Goal: Transaction & Acquisition: Purchase product/service

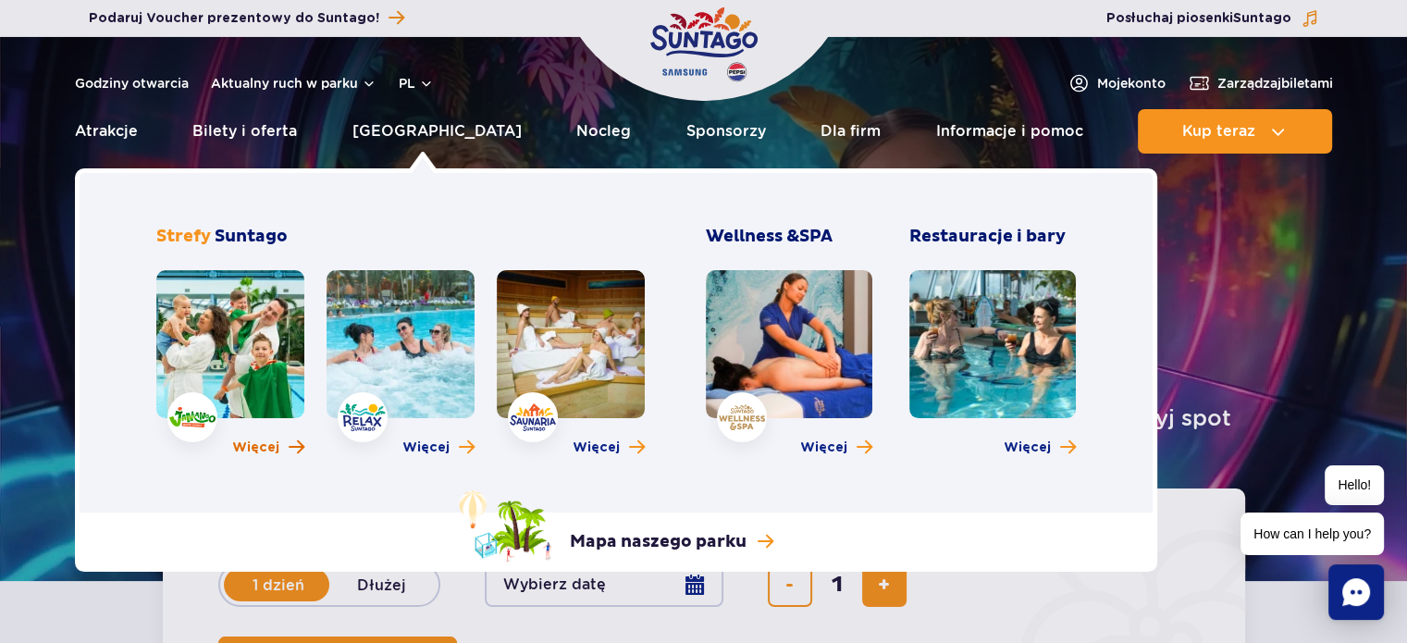
click at [259, 455] on span "Więcej" at bounding box center [255, 447] width 47 height 18
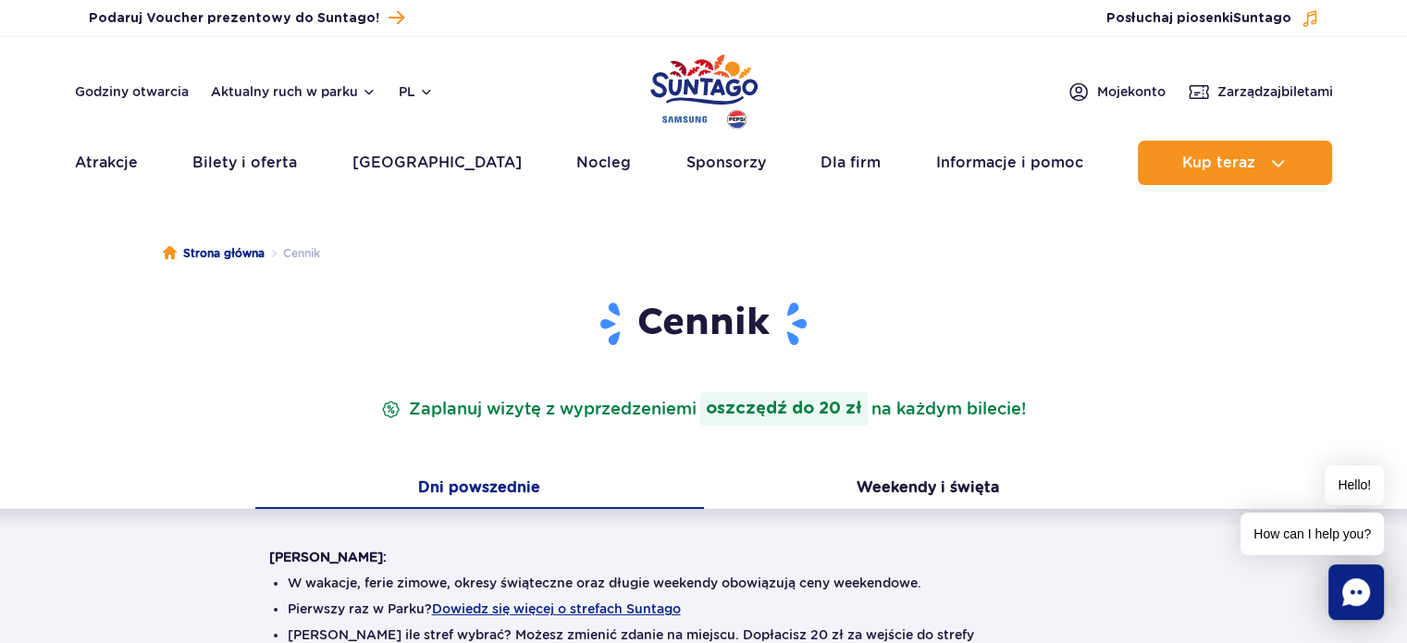
click at [705, 95] on img "Park of Poland" at bounding box center [703, 91] width 107 height 85
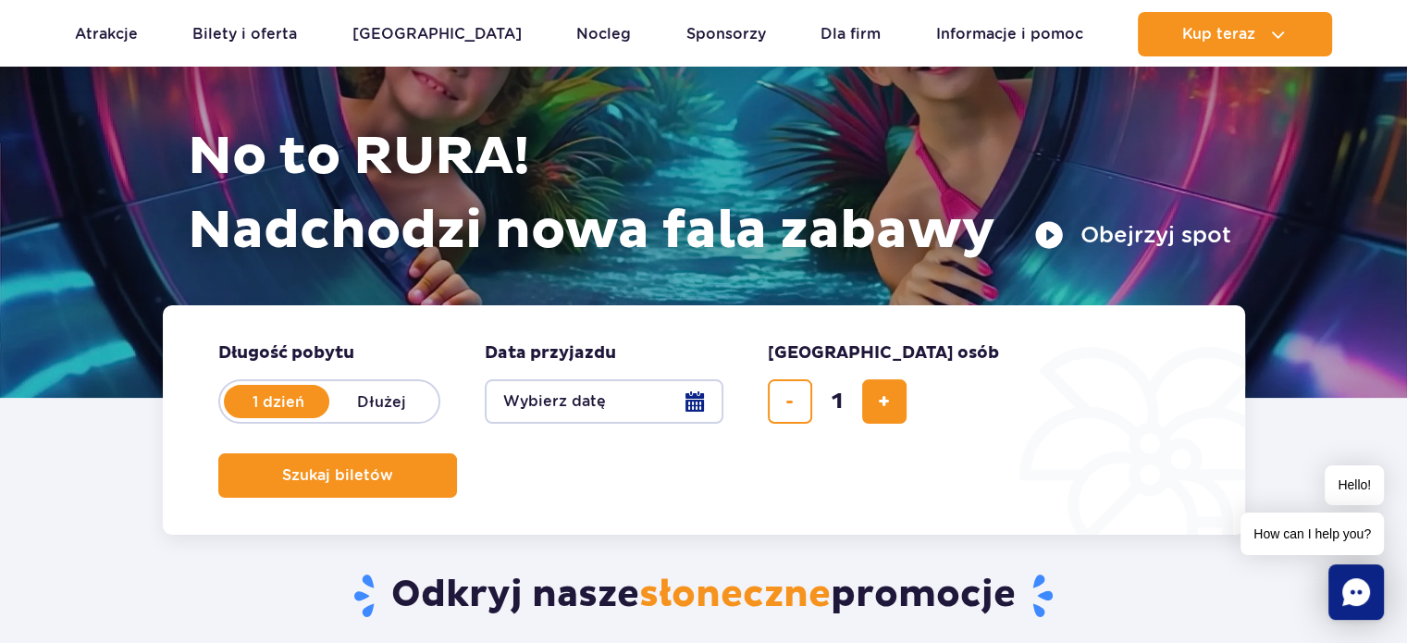
scroll to position [178, 0]
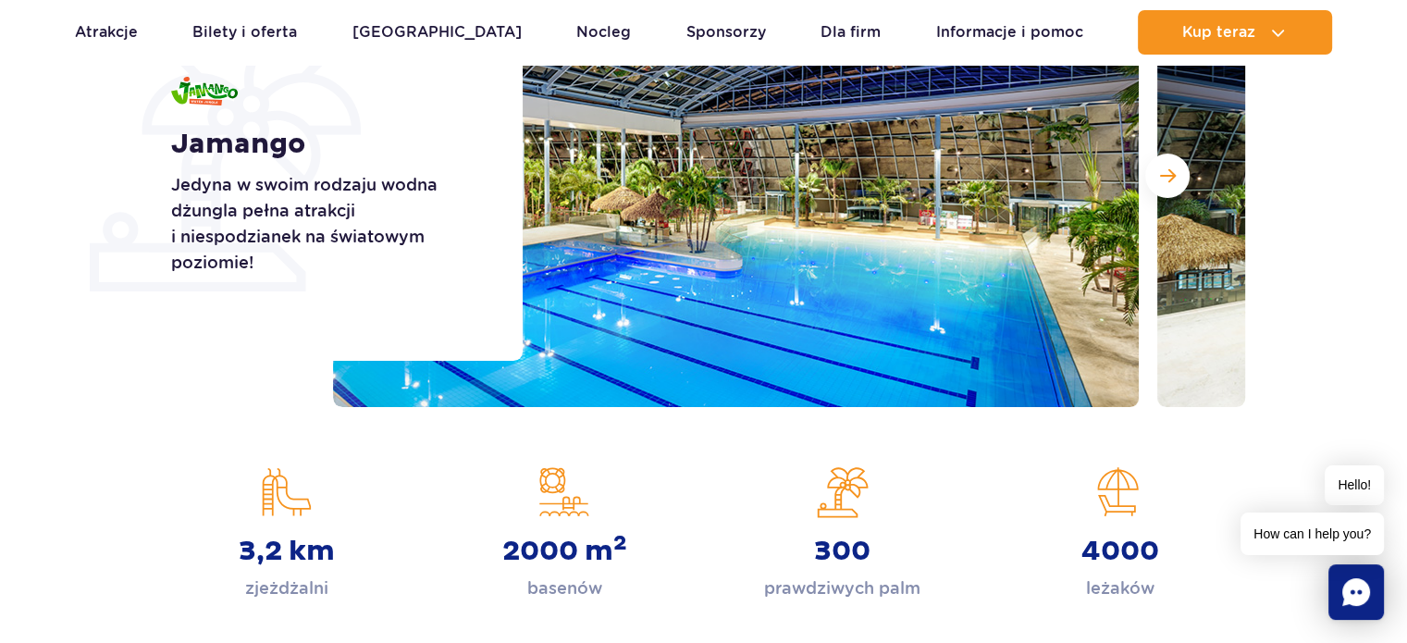
scroll to position [357, 0]
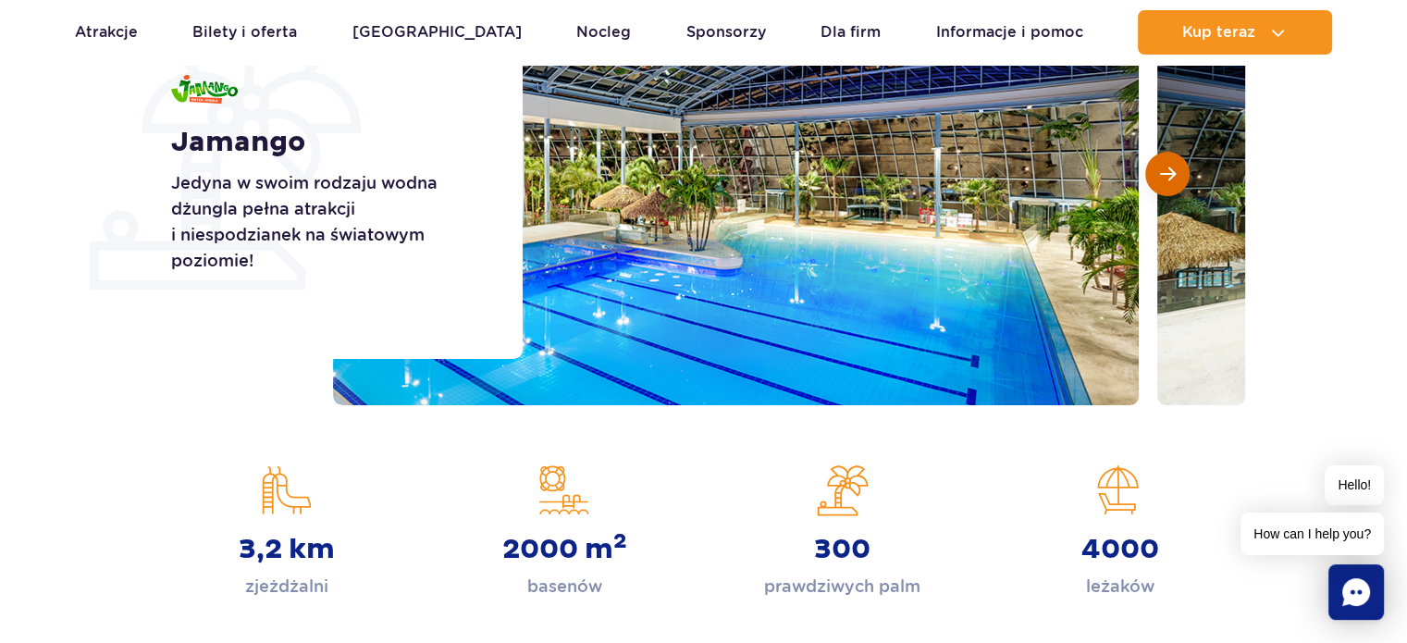
click at [1167, 174] on span "Następny slajd" at bounding box center [1168, 174] width 16 height 17
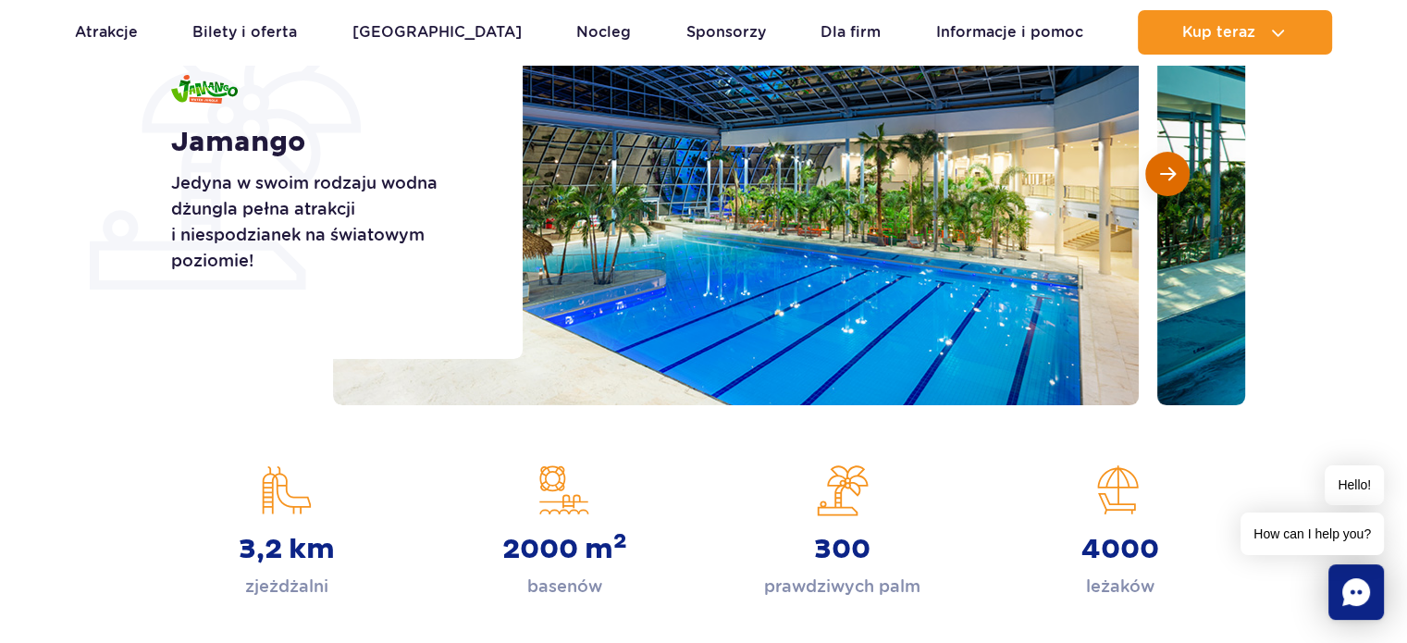
click at [1167, 174] on span "Następny slajd" at bounding box center [1168, 174] width 16 height 17
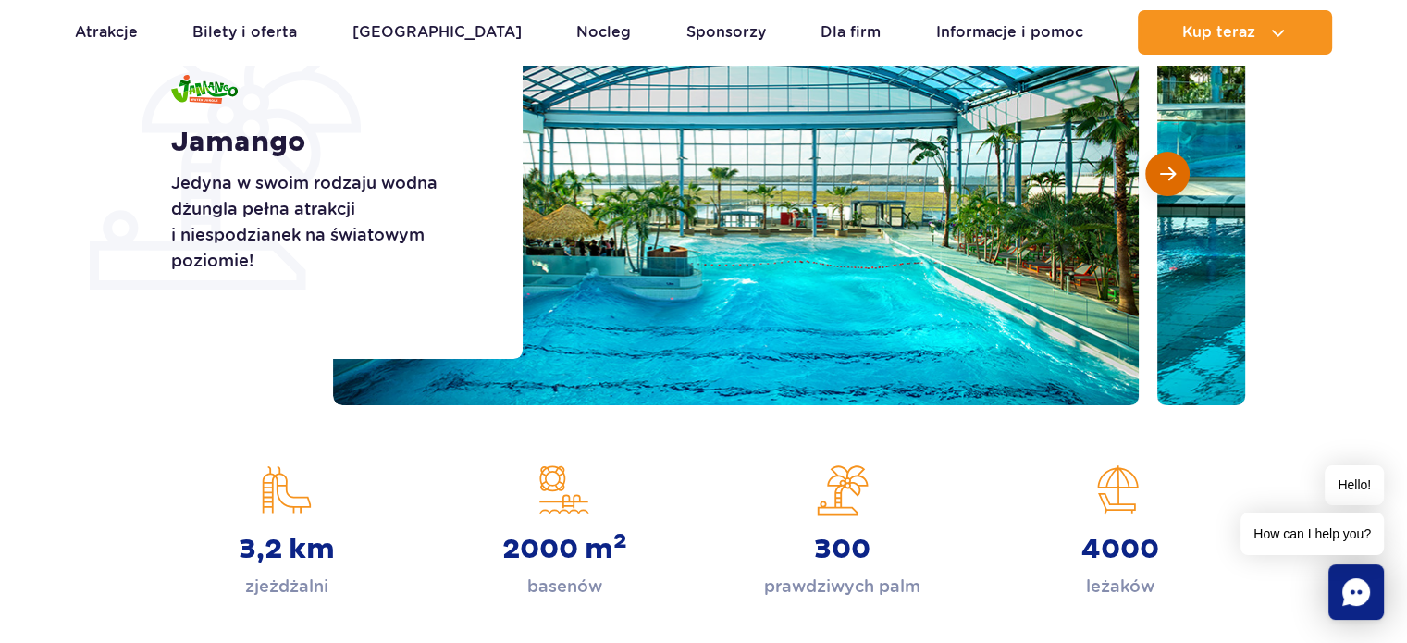
click at [1168, 174] on span "Następny slajd" at bounding box center [1168, 174] width 16 height 17
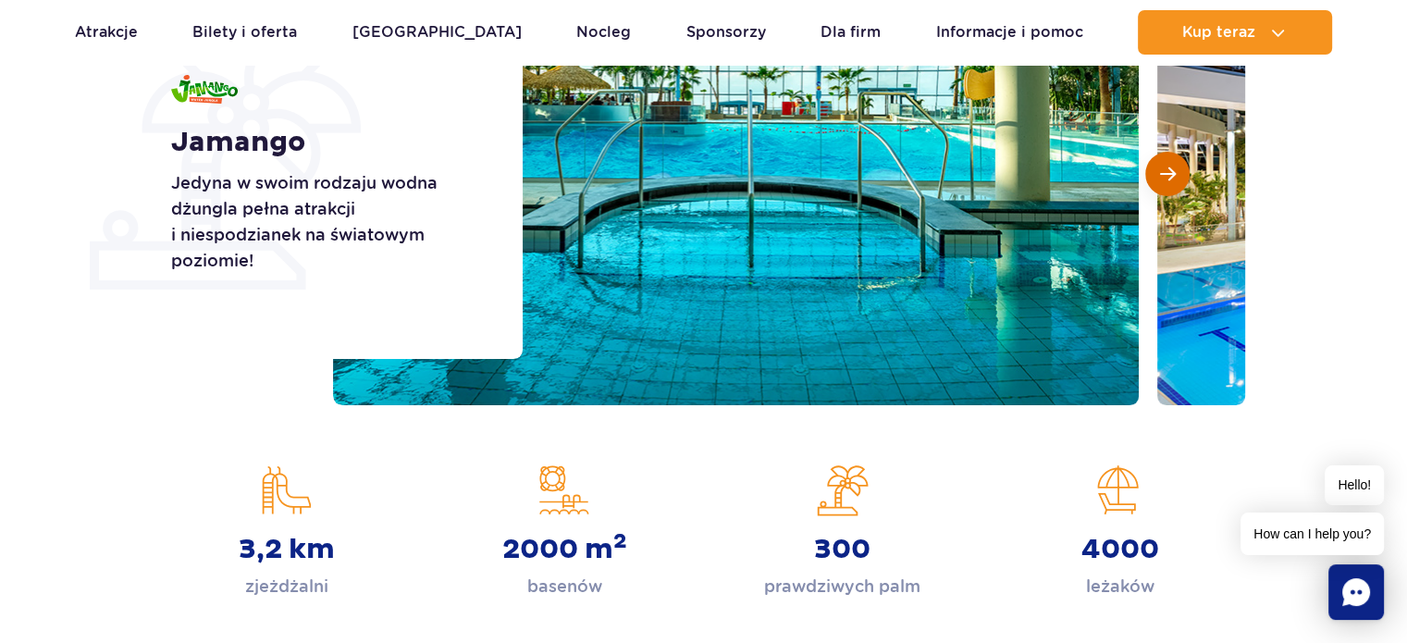
click at [1168, 174] on span "Następny slajd" at bounding box center [1168, 174] width 16 height 17
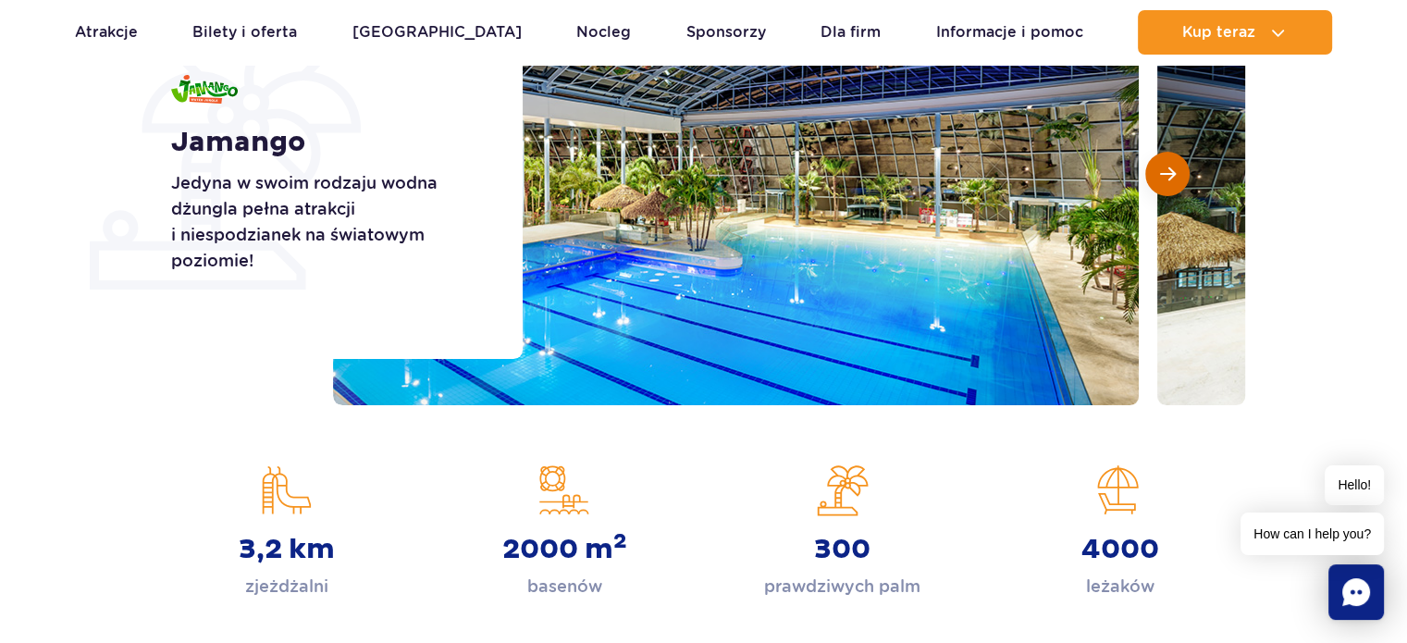
click at [1168, 174] on span "Następny slajd" at bounding box center [1168, 174] width 16 height 17
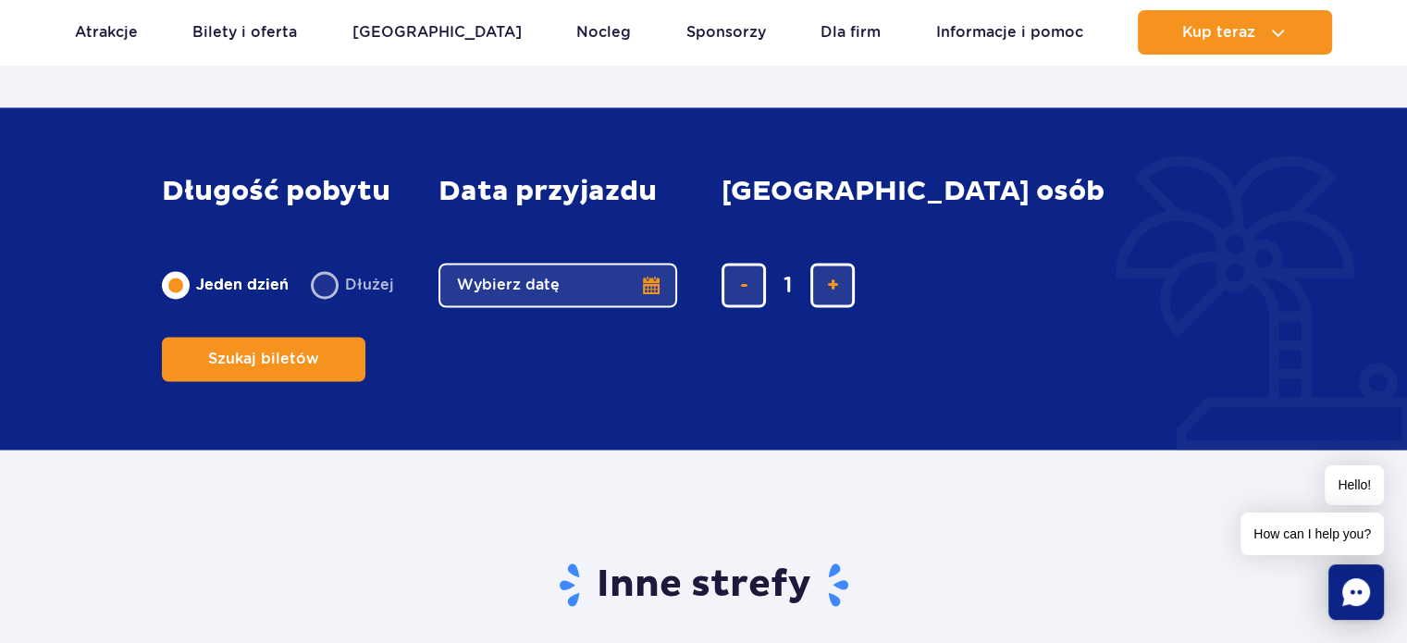
scroll to position [3174, 0]
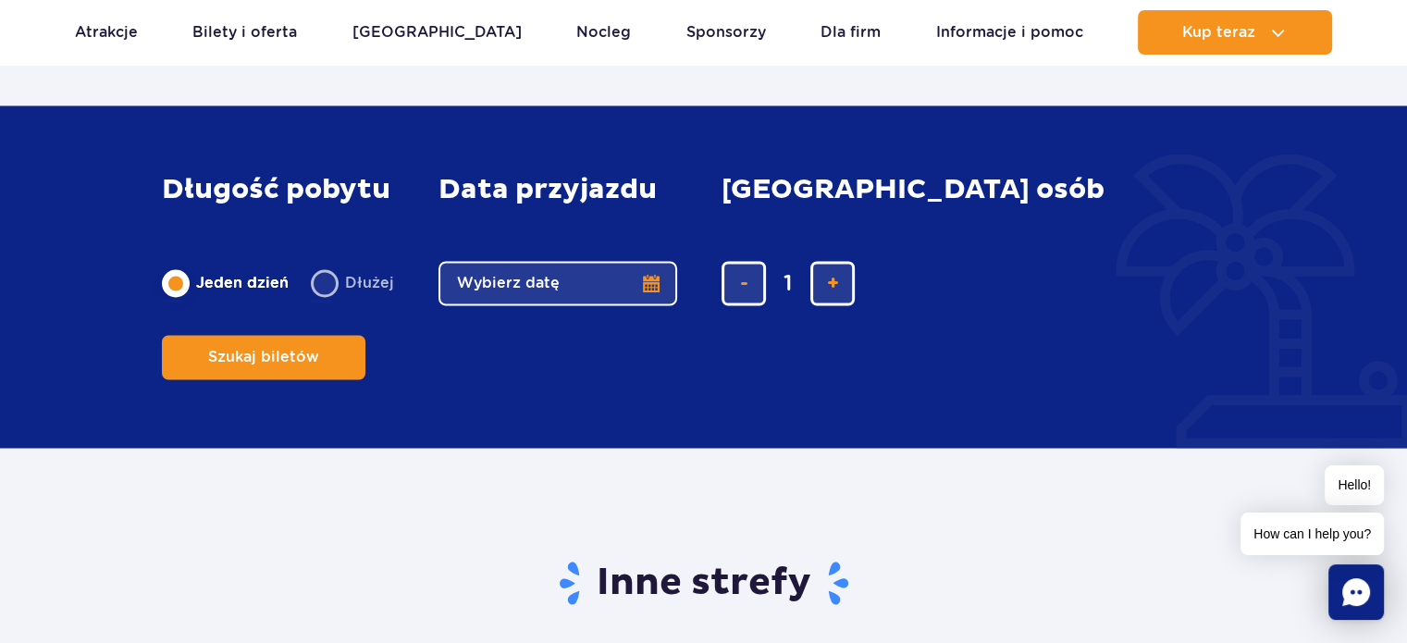
click at [548, 305] on button "Wybierz datę" at bounding box center [557, 283] width 239 height 44
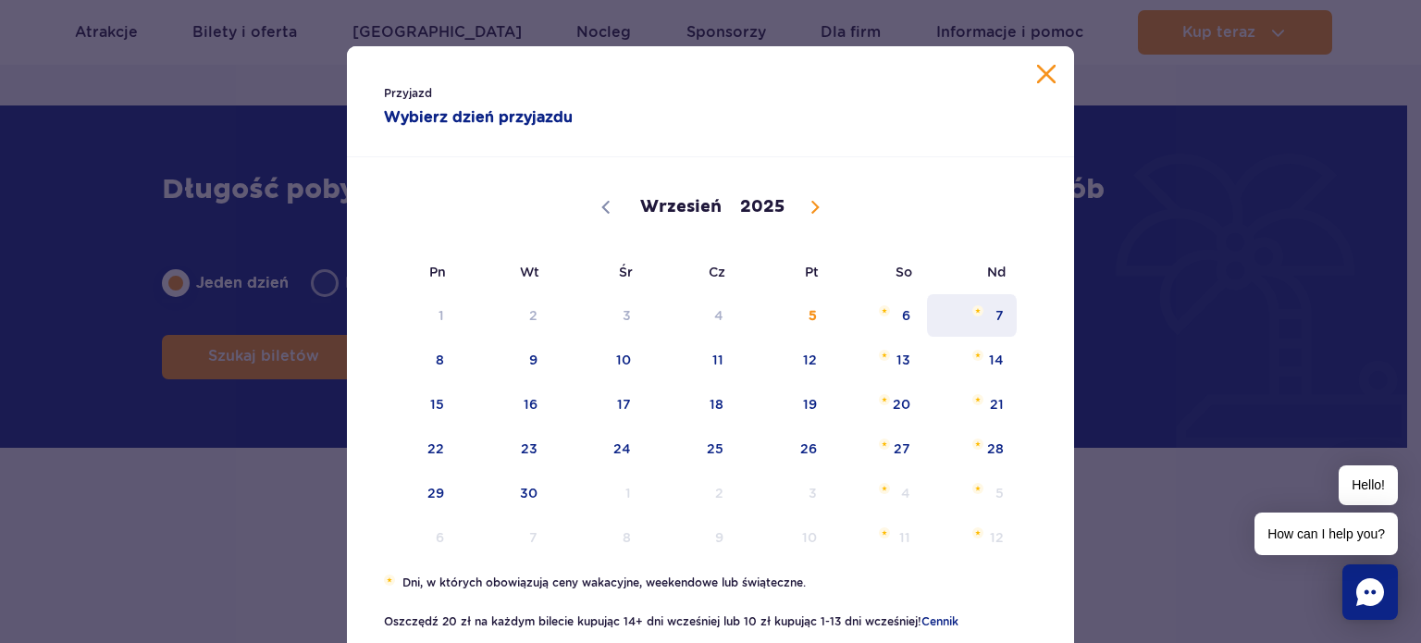
click at [958, 325] on span "7" at bounding box center [971, 315] width 93 height 43
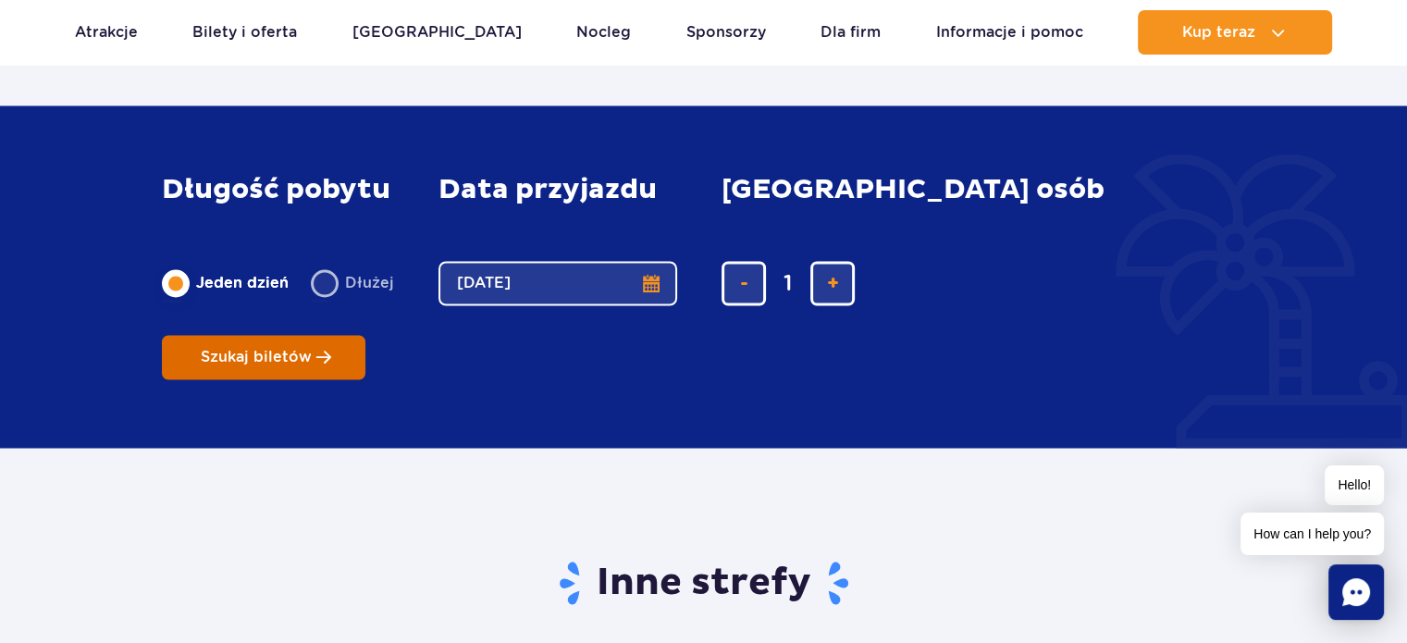
click at [365, 335] on button "Szukaj biletów" at bounding box center [263, 357] width 203 height 44
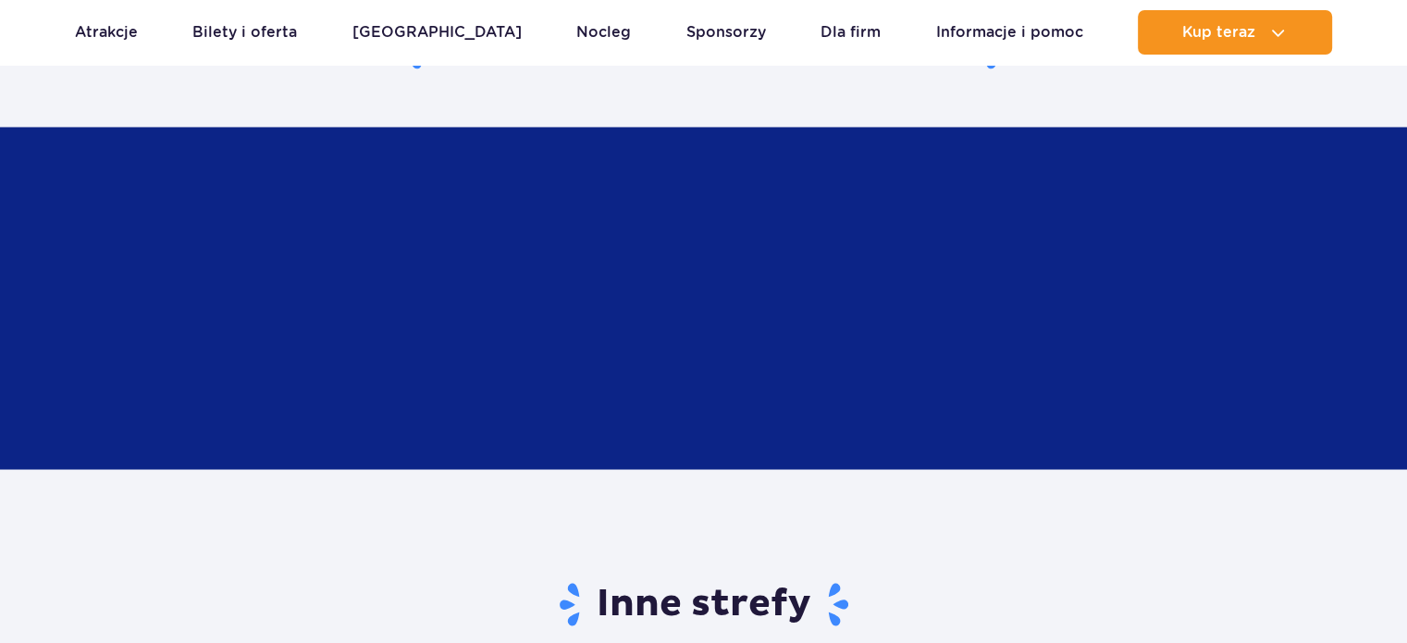
scroll to position [3174, 0]
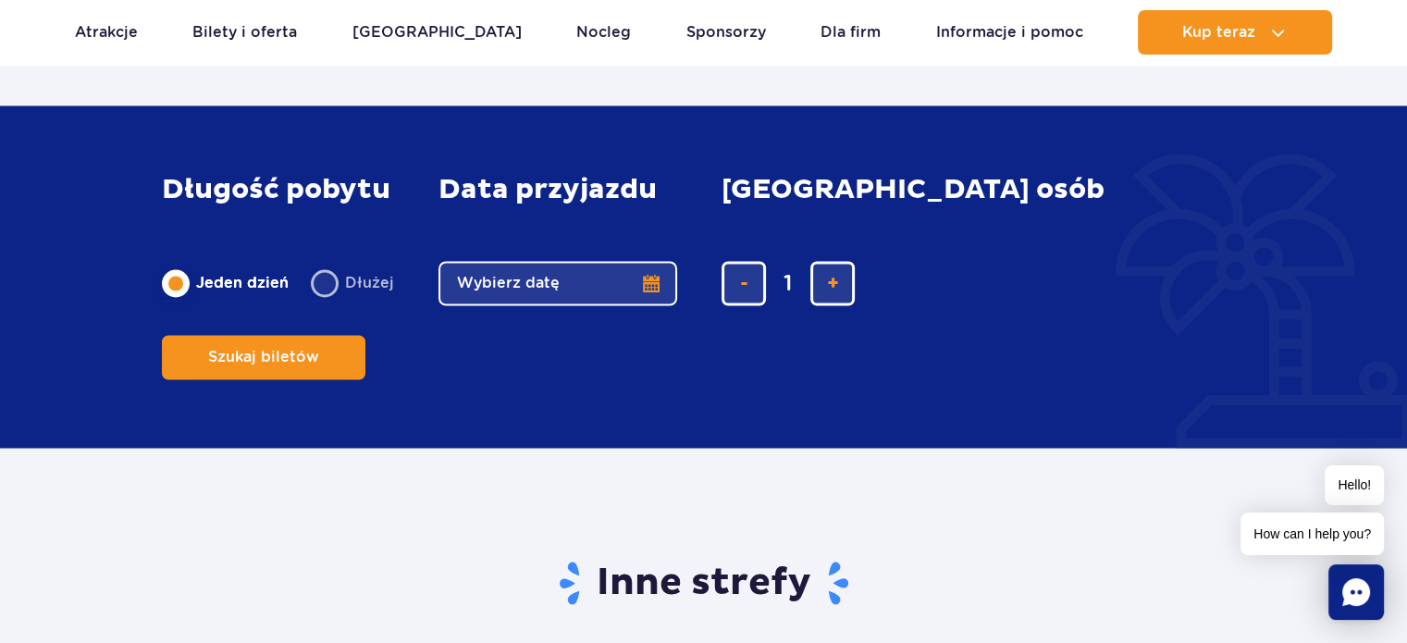
click at [805, 305] on input "1" at bounding box center [788, 283] width 44 height 44
click at [820, 305] on button "dodaj bilet" at bounding box center [832, 283] width 44 height 44
click at [815, 305] on button "dodaj bilet" at bounding box center [832, 283] width 44 height 44
type input "4"
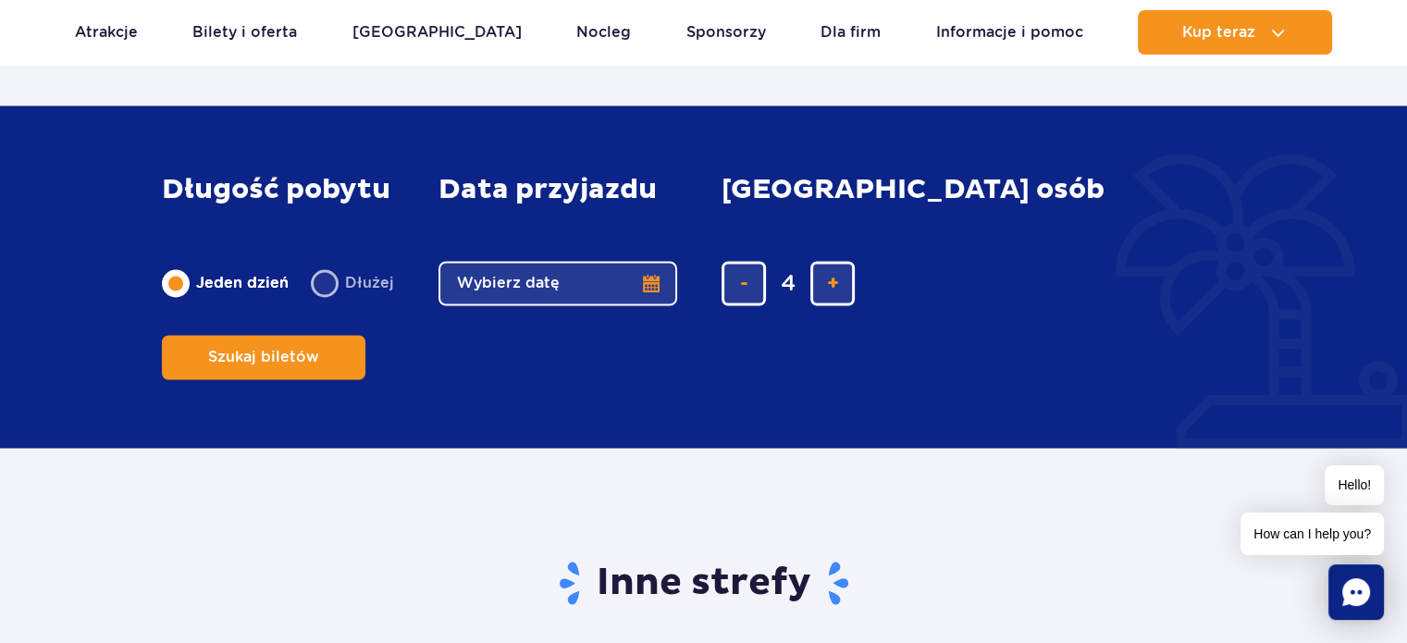
click at [648, 305] on button "Wybierz datę" at bounding box center [557, 283] width 239 height 44
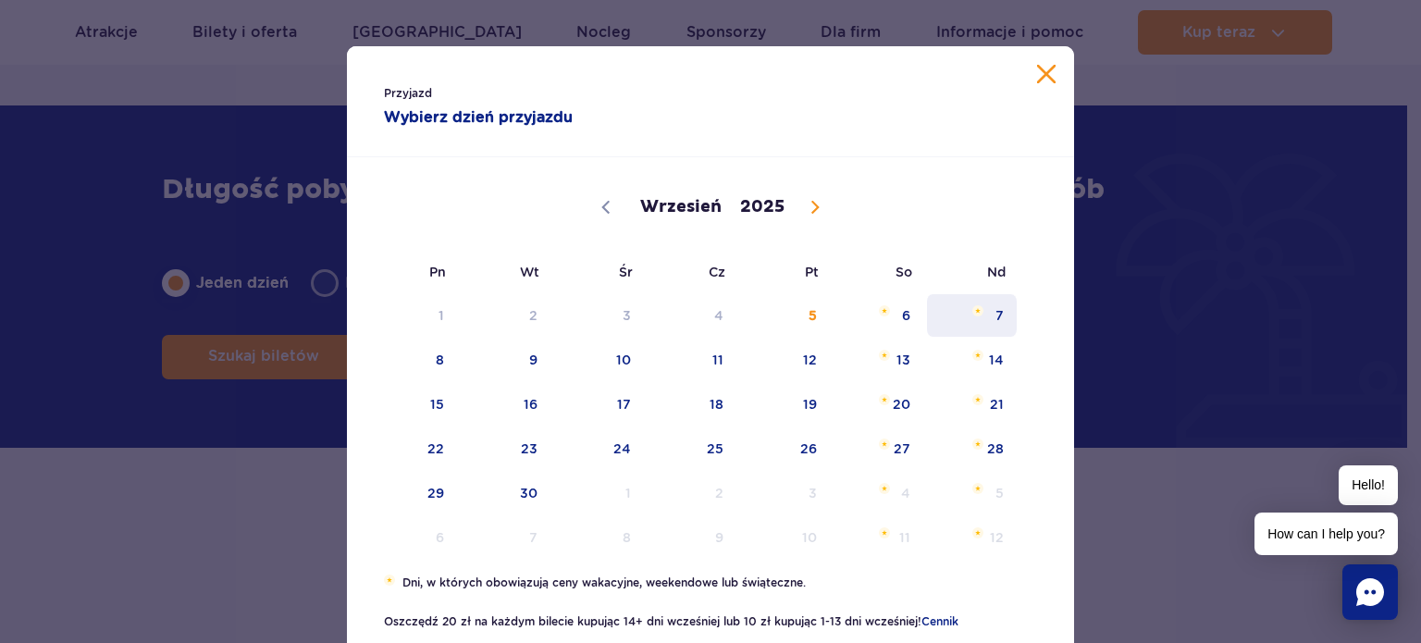
click at [990, 326] on span "7" at bounding box center [971, 315] width 93 height 43
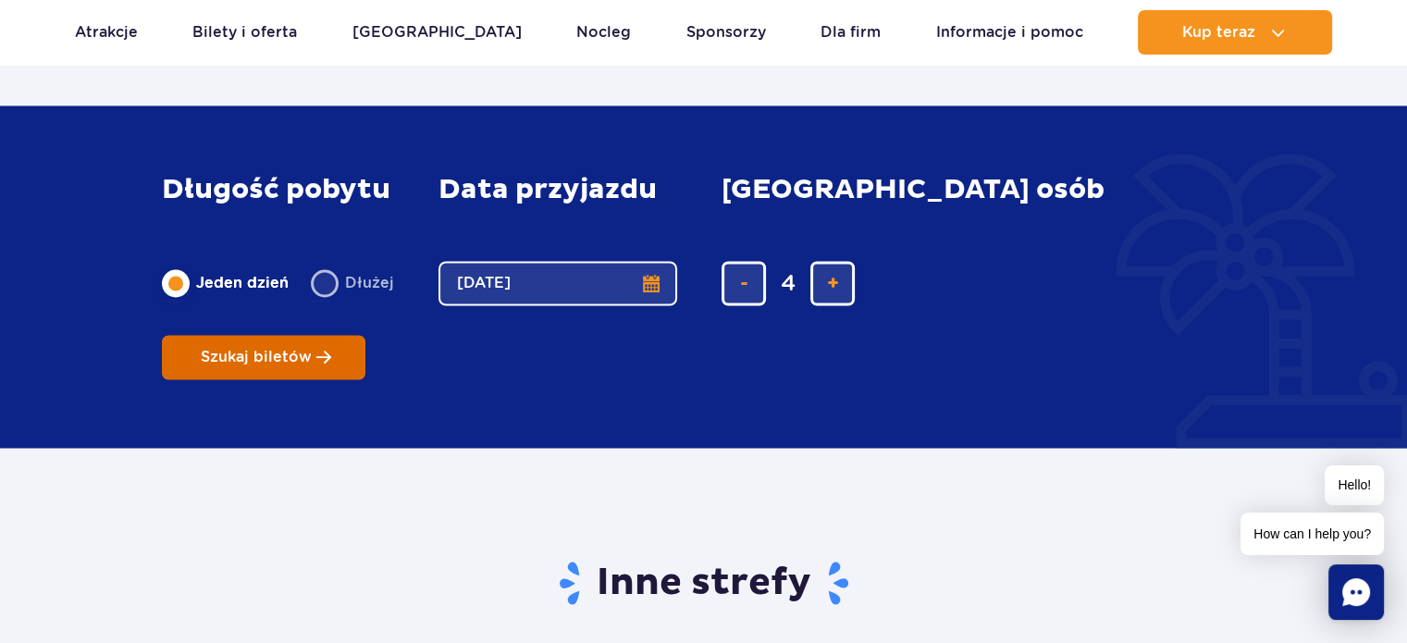
click at [312, 348] on span "Szukaj biletów" at bounding box center [256, 356] width 111 height 17
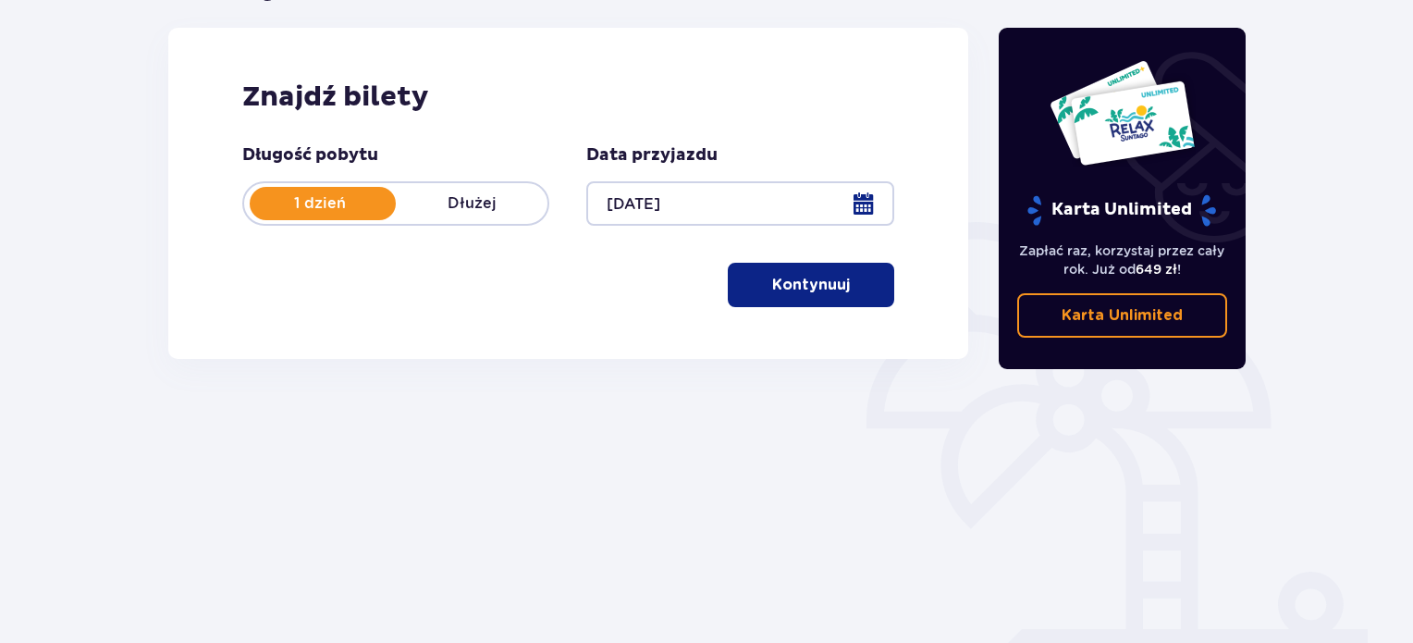
scroll to position [300, 0]
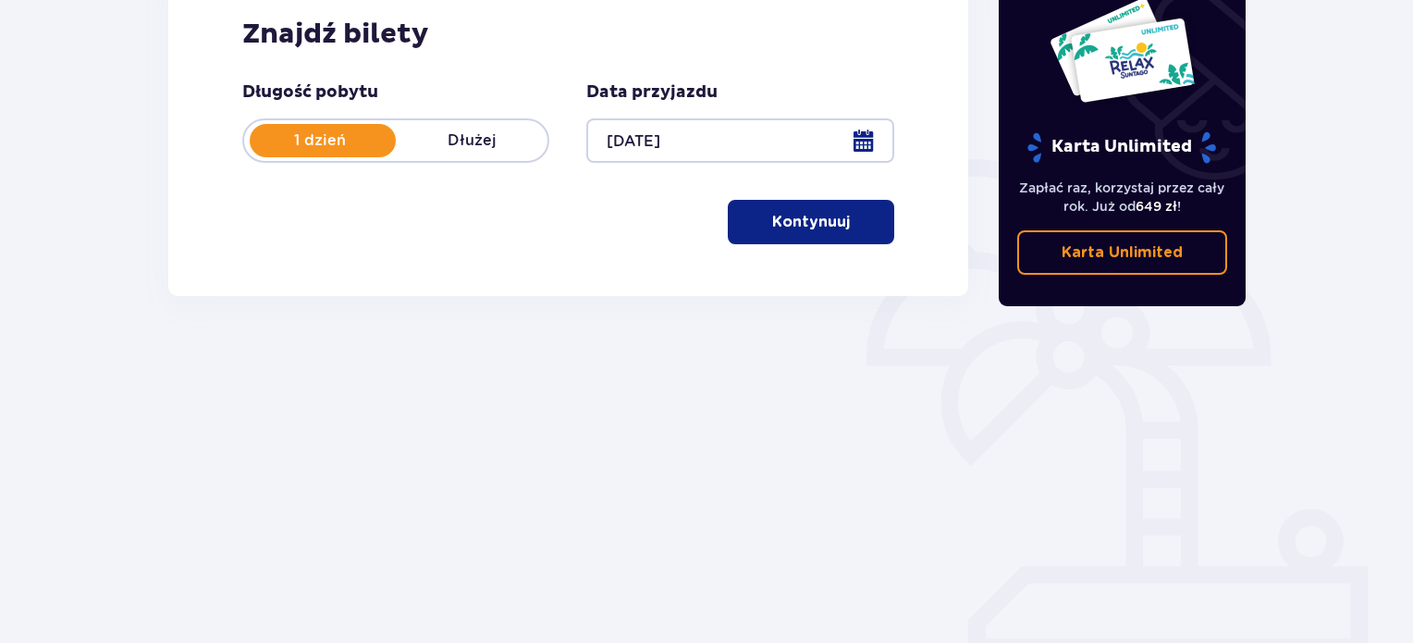
click at [834, 240] on button "Kontynuuj" at bounding box center [811, 222] width 166 height 44
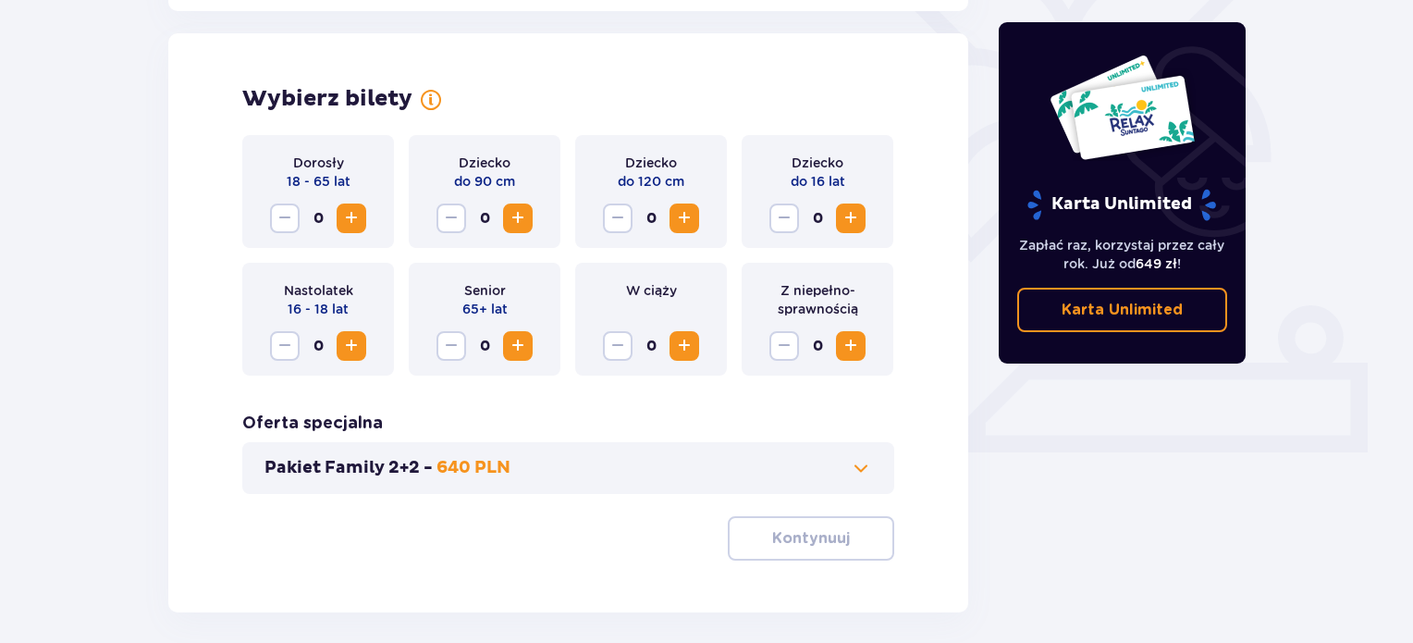
scroll to position [514, 0]
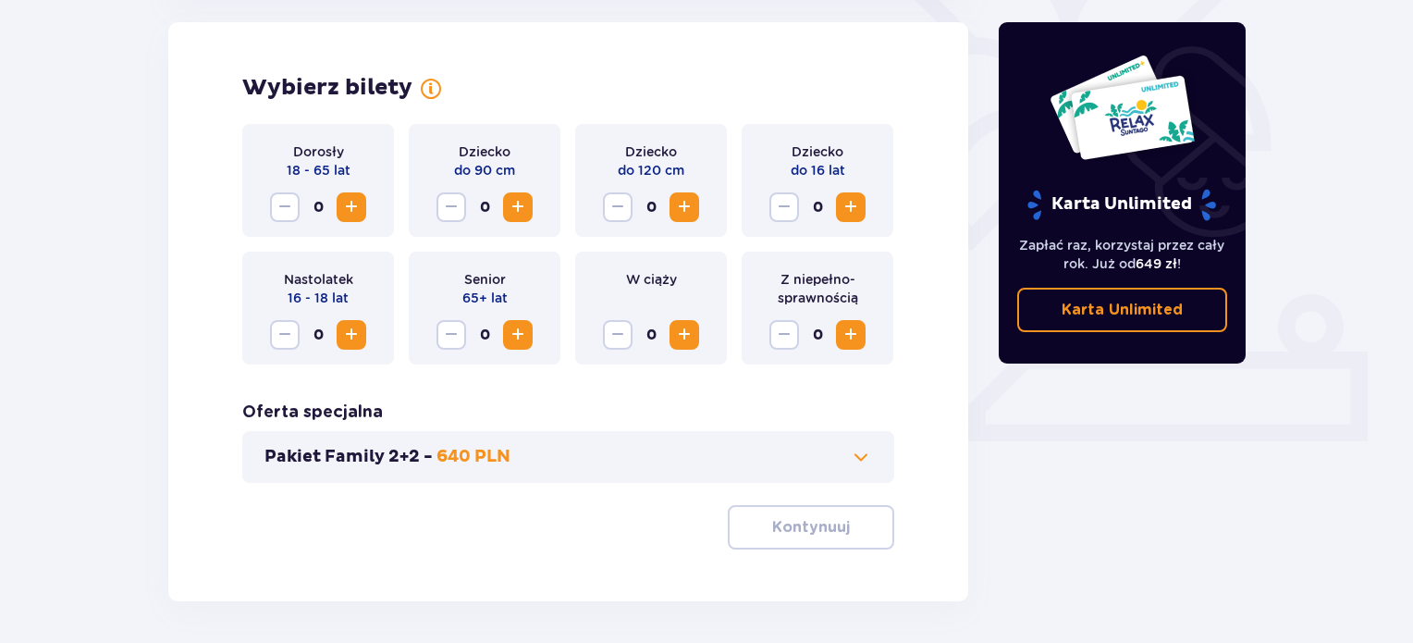
click at [356, 214] on span "Increase" at bounding box center [351, 207] width 22 height 22
click at [781, 524] on p "Kontynuuj" at bounding box center [811, 527] width 78 height 20
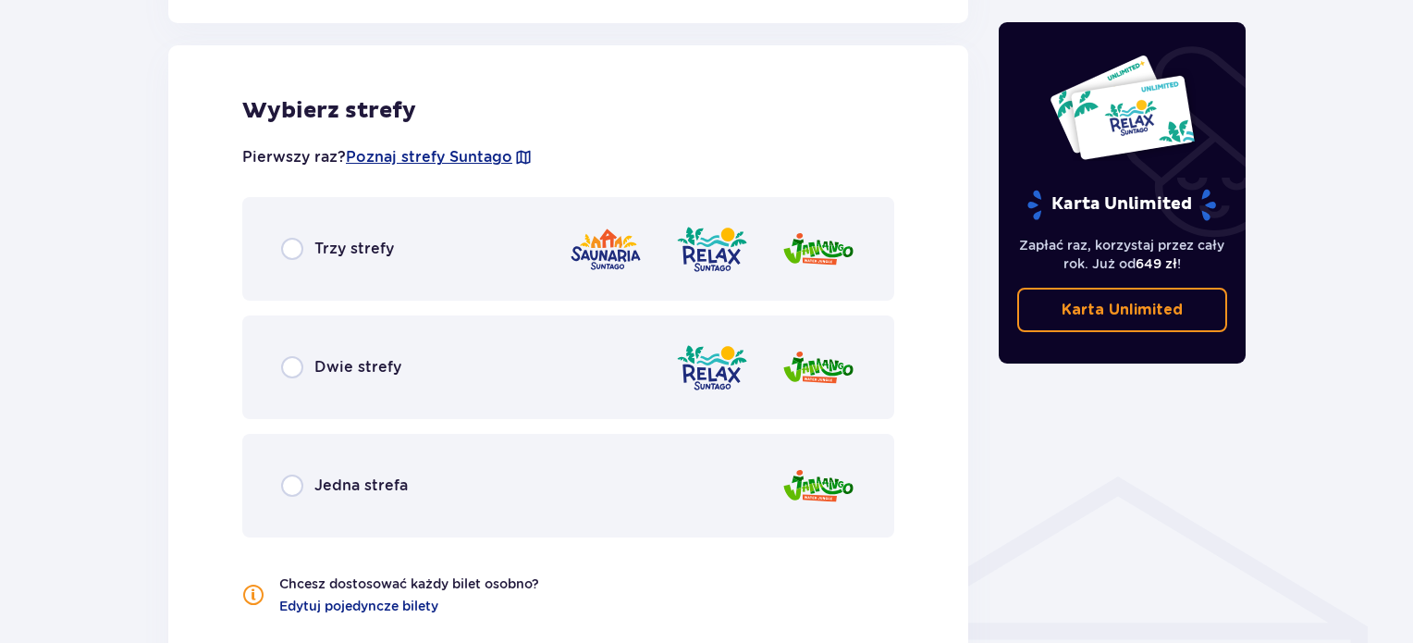
click at [695, 491] on div "Jedna strefa" at bounding box center [568, 486] width 652 height 104
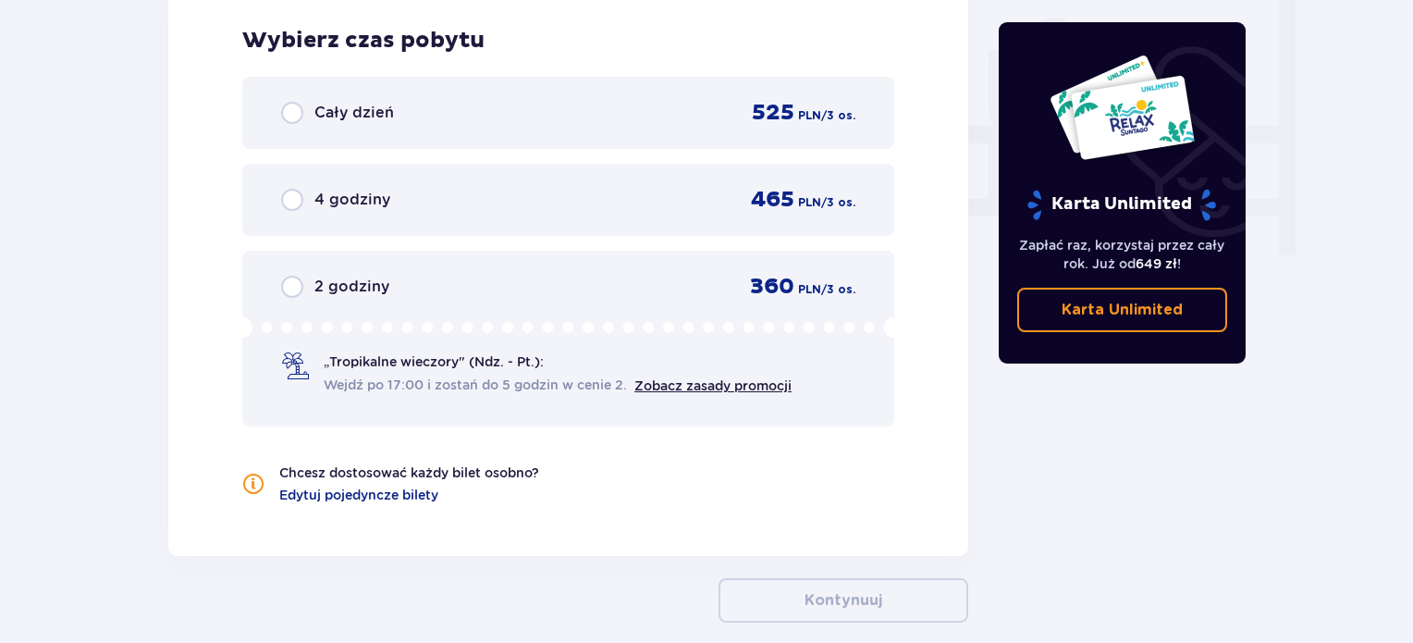
scroll to position [1739, 0]
